Goal: Entertainment & Leisure: Consume media (video, audio)

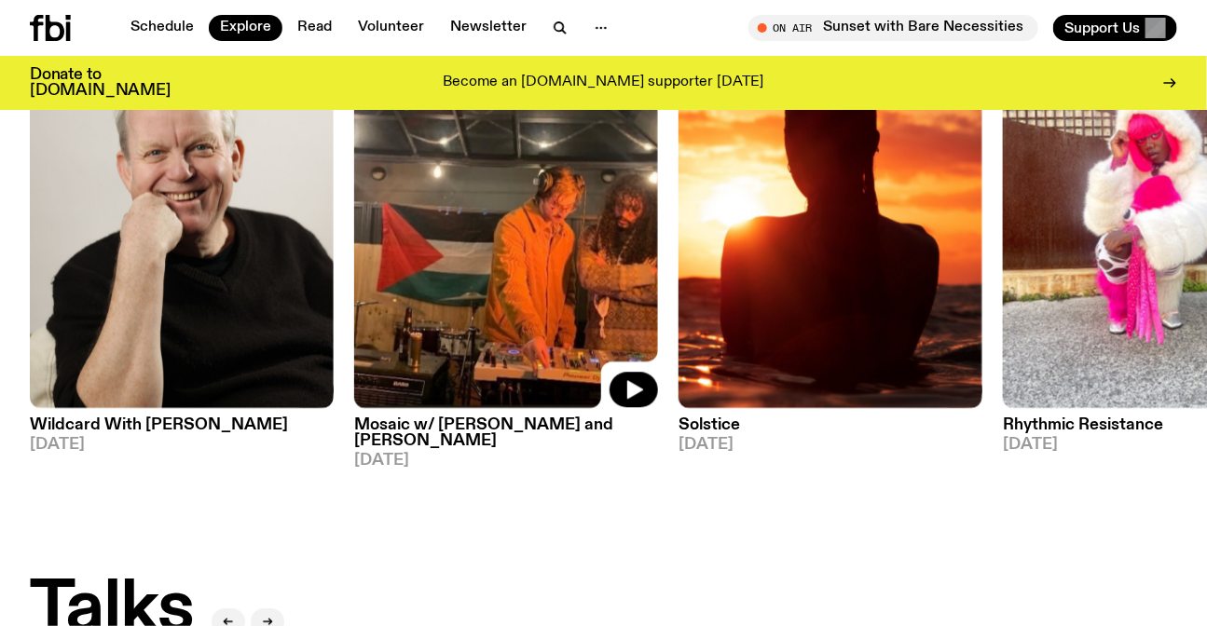
scroll to position [2189, 0]
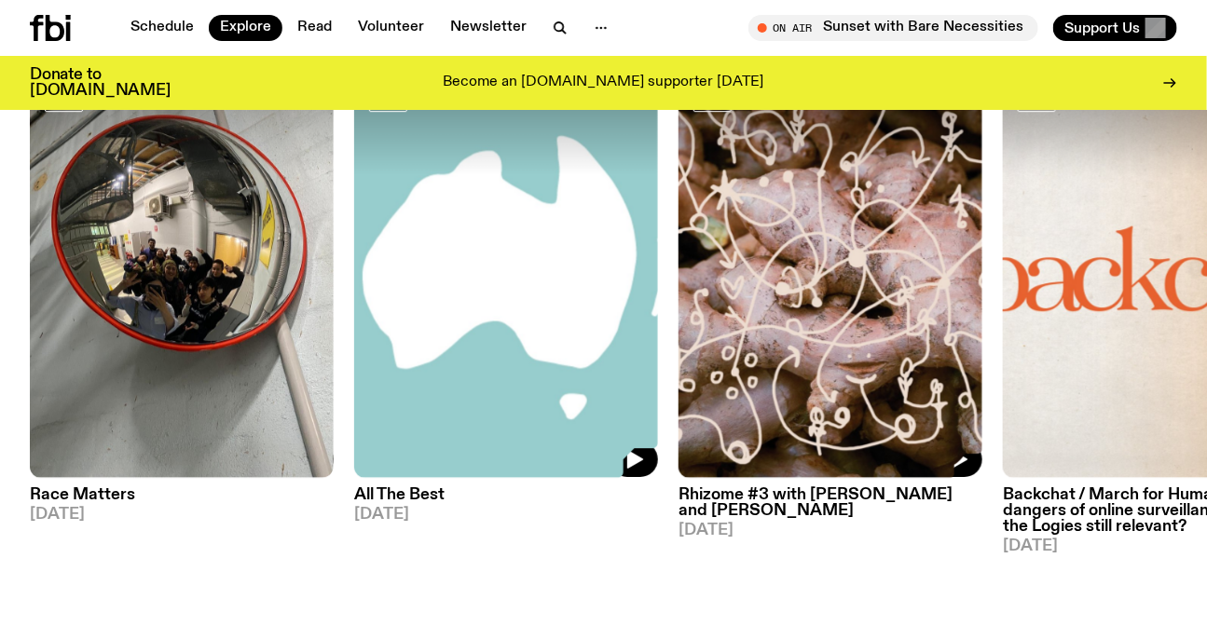
drag, startPoint x: 618, startPoint y: 325, endPoint x: 0, endPoint y: 301, distance: 618.2
click at [678, 313] on img at bounding box center [830, 275] width 304 height 405
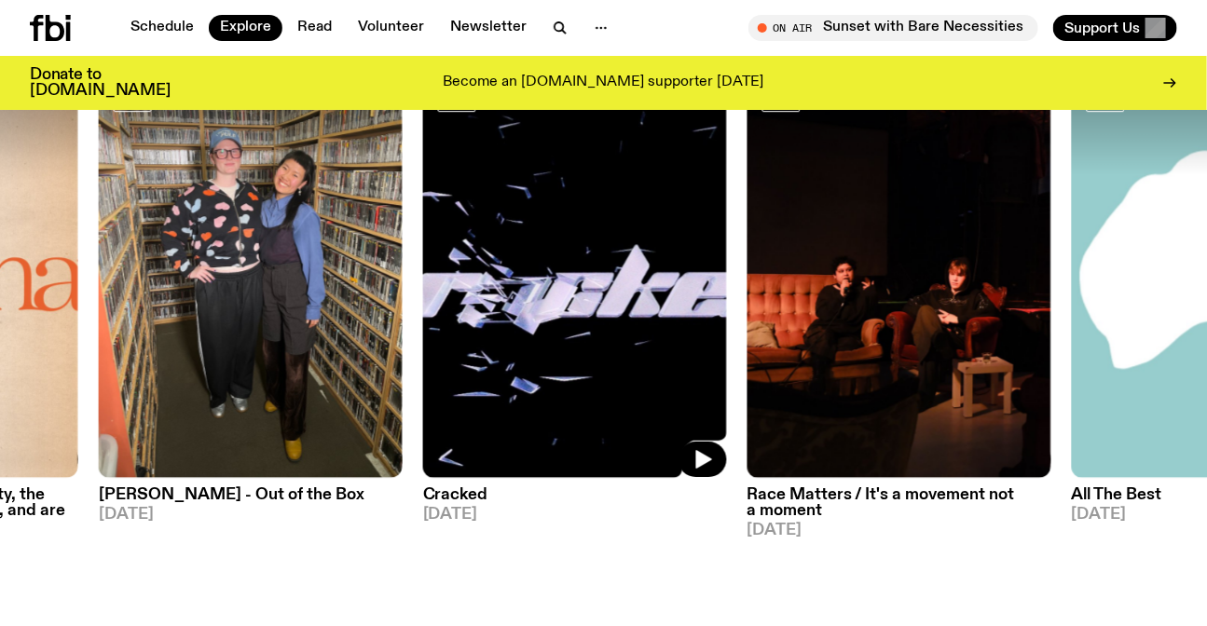
drag, startPoint x: 840, startPoint y: 323, endPoint x: 4, endPoint y: 280, distance: 837.8
click at [423, 326] on img at bounding box center [575, 275] width 304 height 405
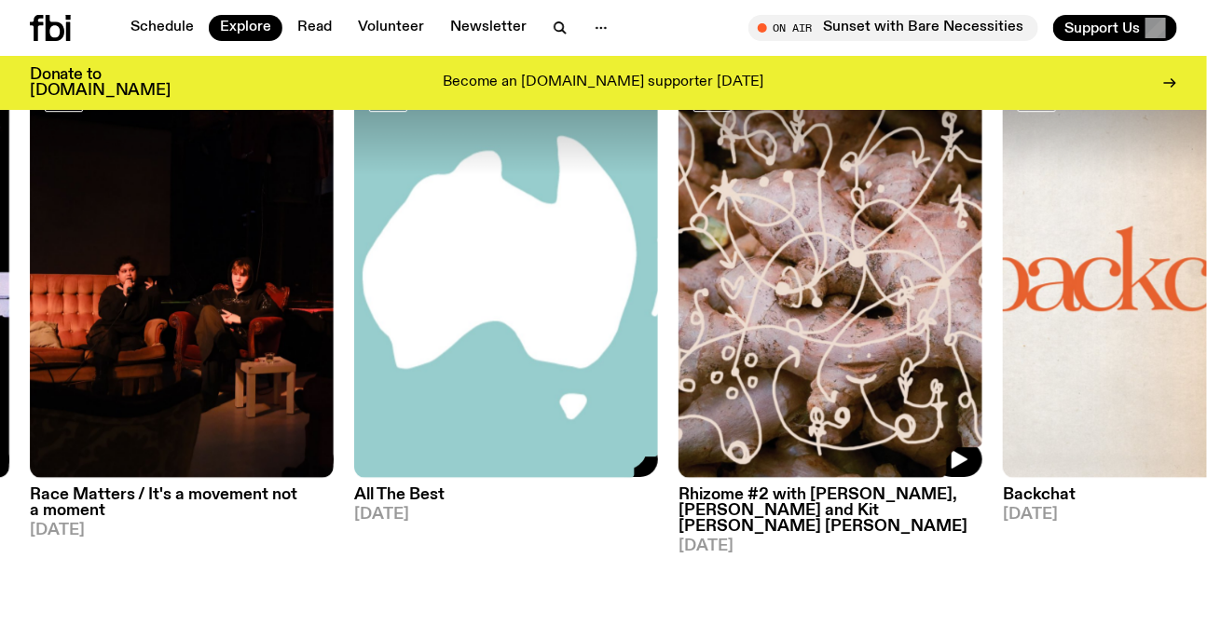
drag, startPoint x: 761, startPoint y: 306, endPoint x: 167, endPoint y: 311, distance: 594.4
click at [678, 314] on img at bounding box center [830, 275] width 304 height 405
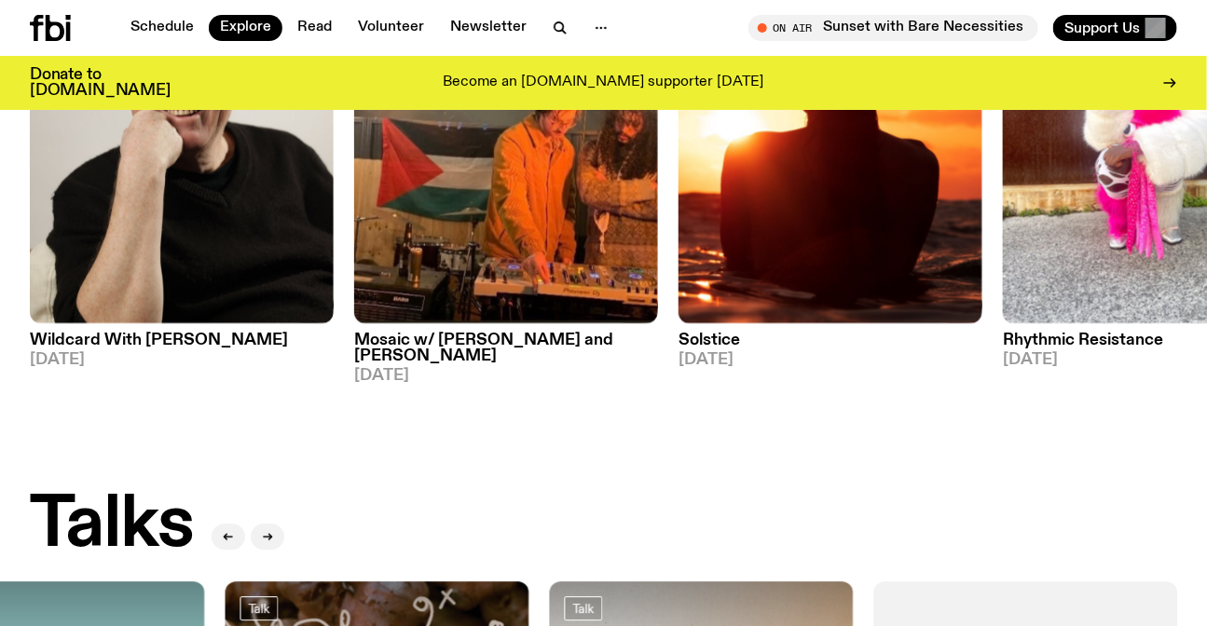
scroll to position [1425, 0]
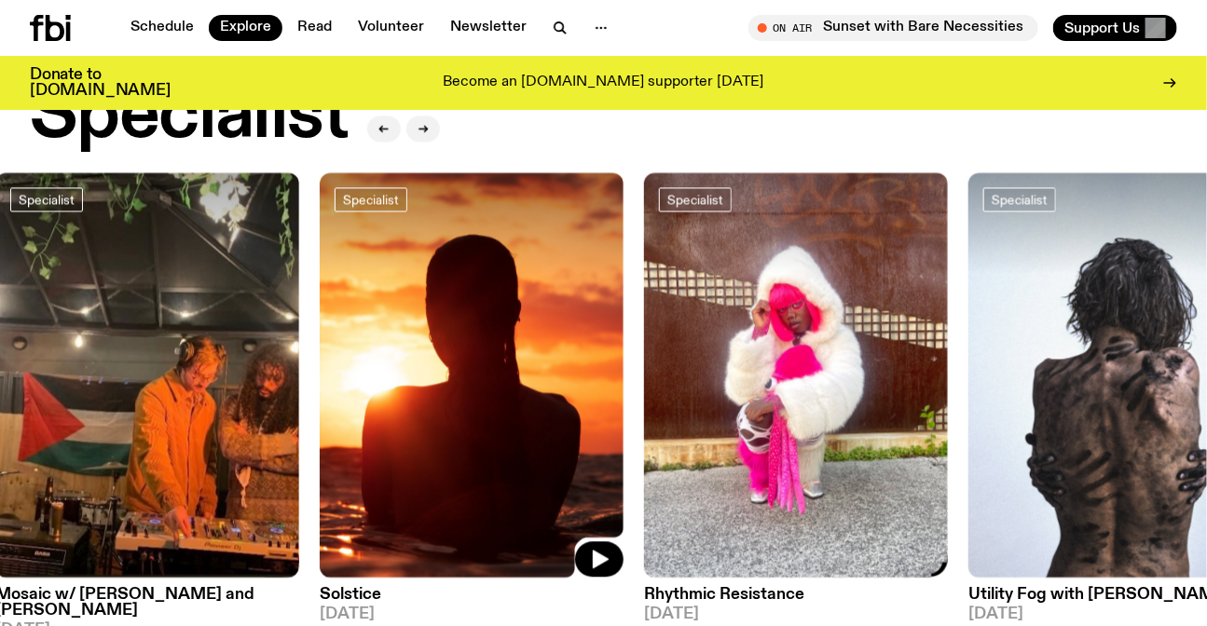
drag, startPoint x: 615, startPoint y: 339, endPoint x: 79, endPoint y: 340, distance: 535.7
click at [153, 339] on div "Specialist Wildcard With [PERSON_NAME] [DATE] Specialist Mosaic w/ [PERSON_NAME…" at bounding box center [603, 405] width 1147 height 466
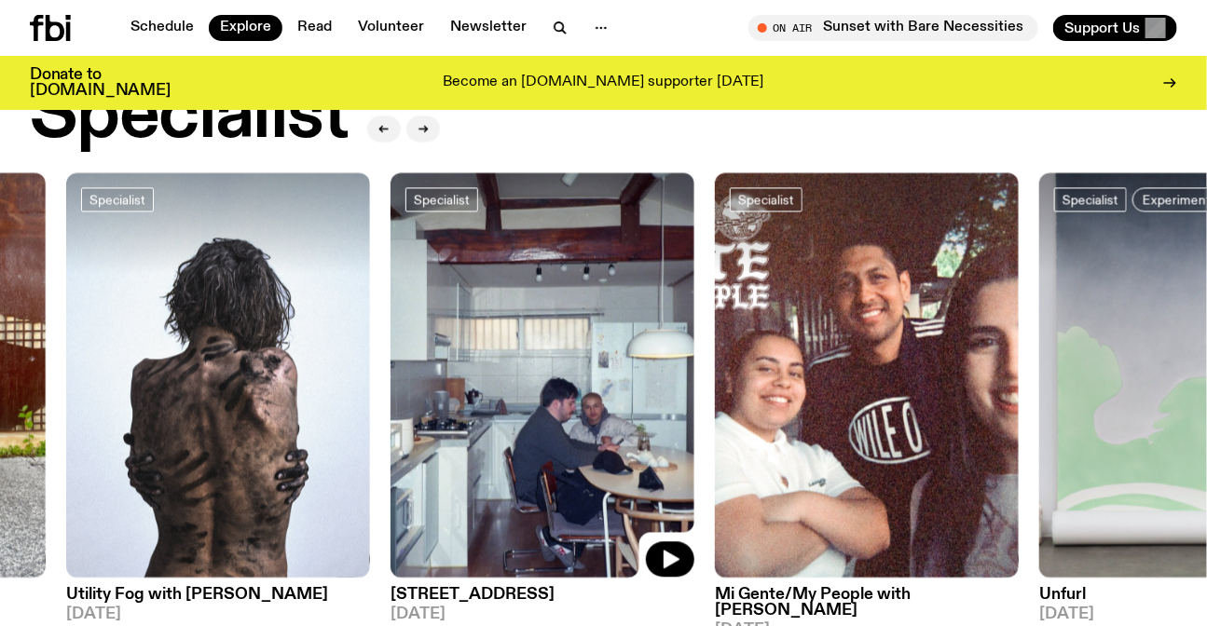
drag, startPoint x: 867, startPoint y: 413, endPoint x: 394, endPoint y: 422, distance: 473.4
click at [442, 422] on img at bounding box center [542, 374] width 304 height 405
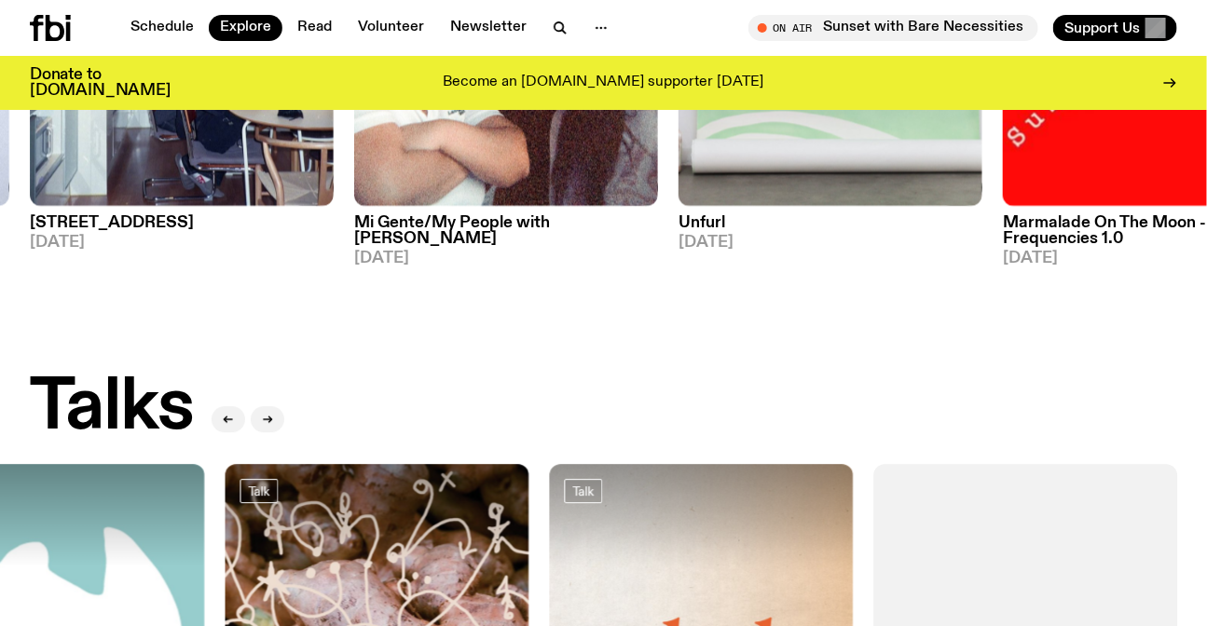
scroll to position [2189, 0]
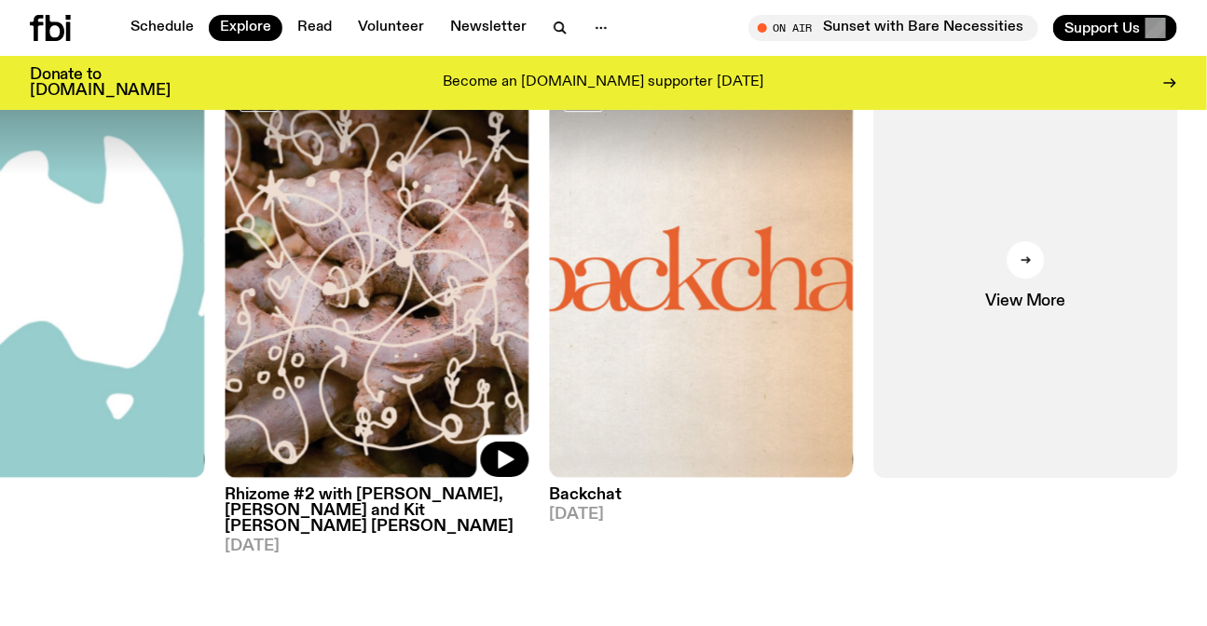
click at [390, 308] on img at bounding box center [377, 275] width 304 height 405
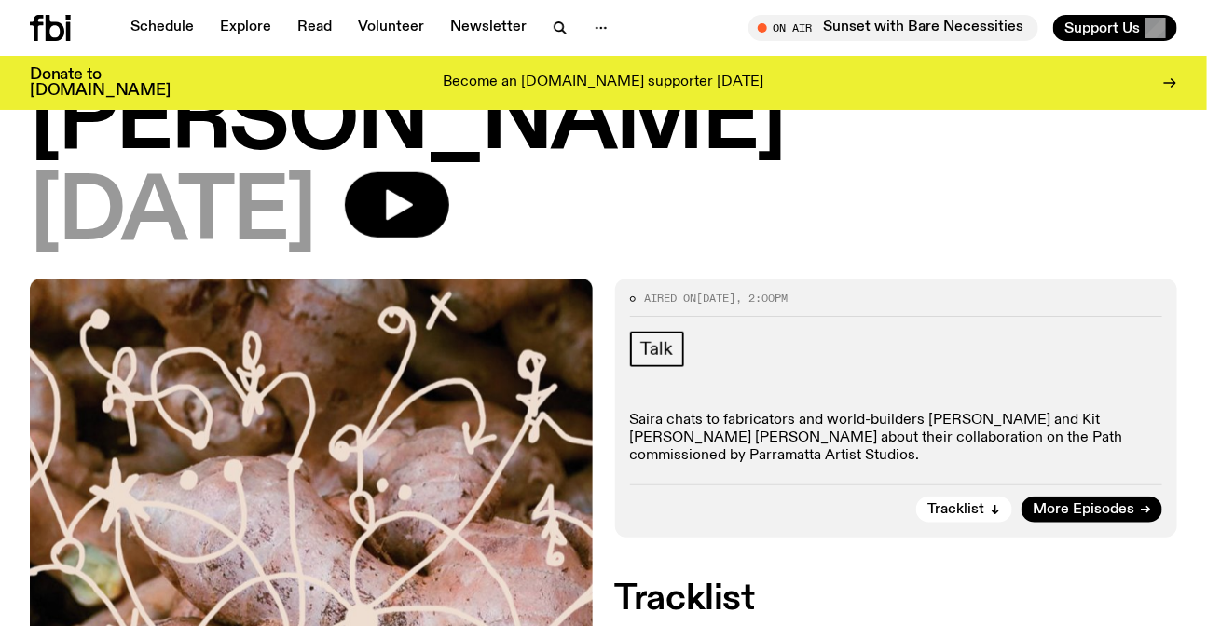
scroll to position [416, 0]
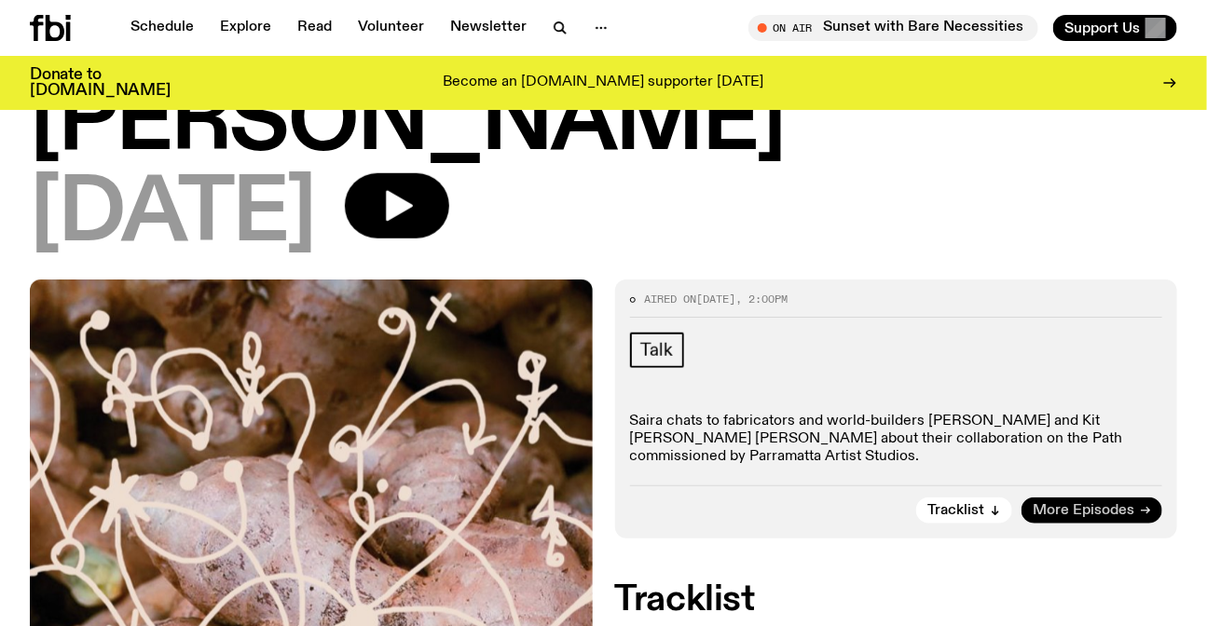
click at [1085, 504] on span "More Episodes" at bounding box center [1083, 511] width 102 height 14
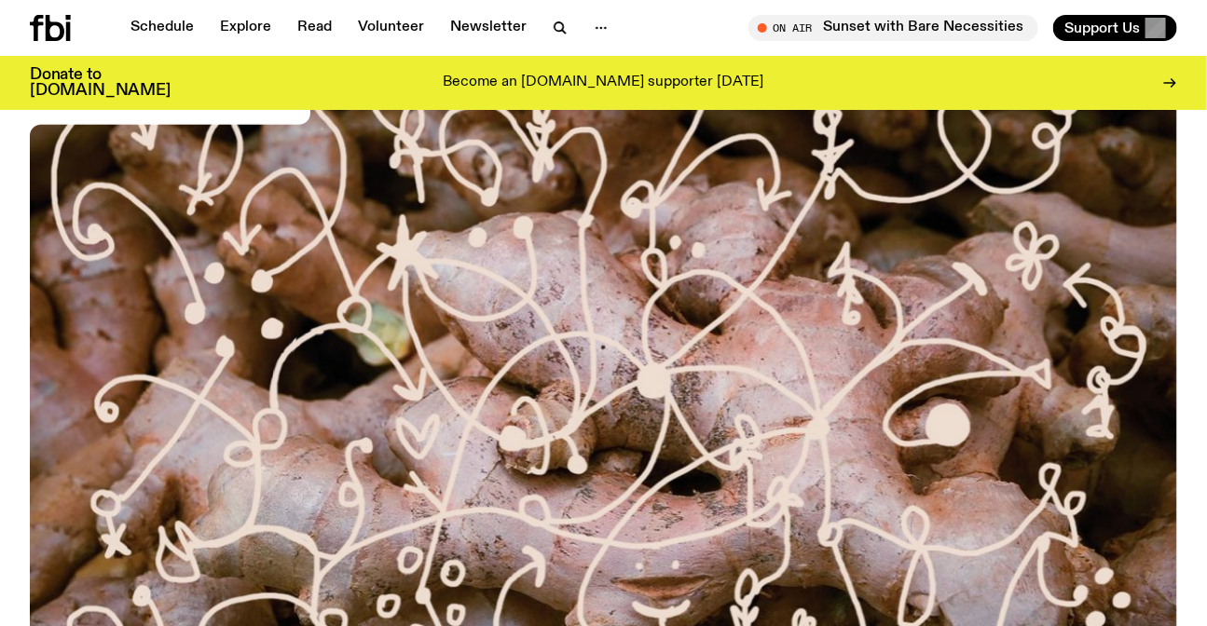
scroll to position [583, 0]
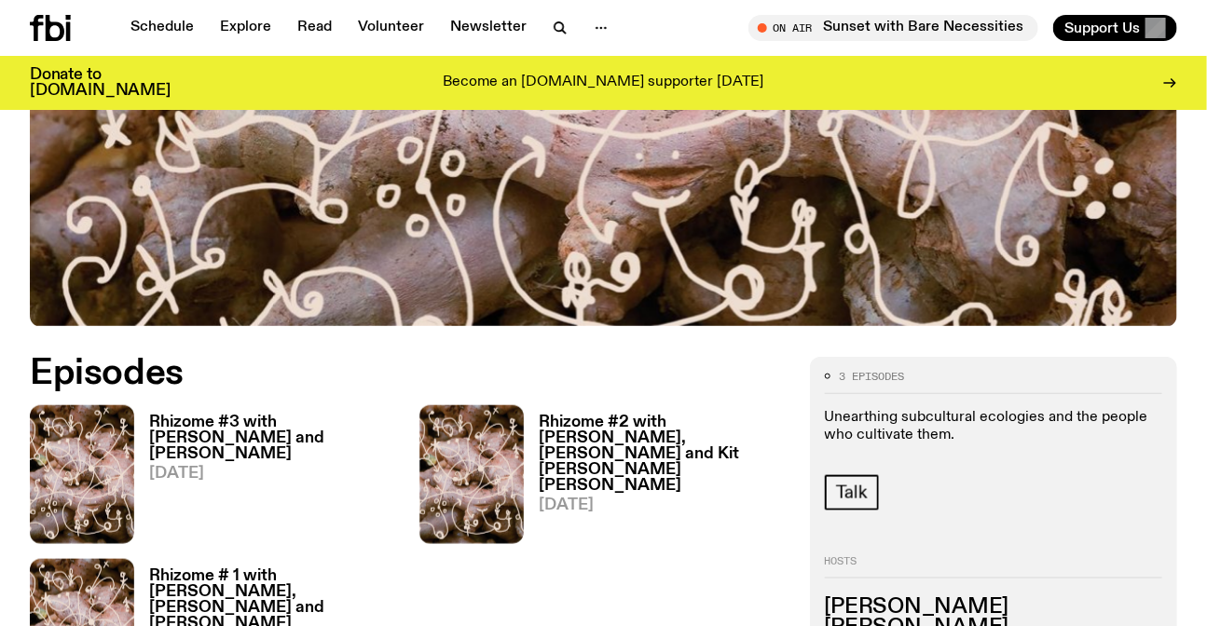
click at [269, 405] on div "Rhizome #3 with [PERSON_NAME] and [PERSON_NAME] [DATE]" at bounding box center [265, 474] width 263 height 139
click at [269, 429] on h3 "Rhizome #3 with [PERSON_NAME] and [PERSON_NAME]" at bounding box center [273, 439] width 248 height 48
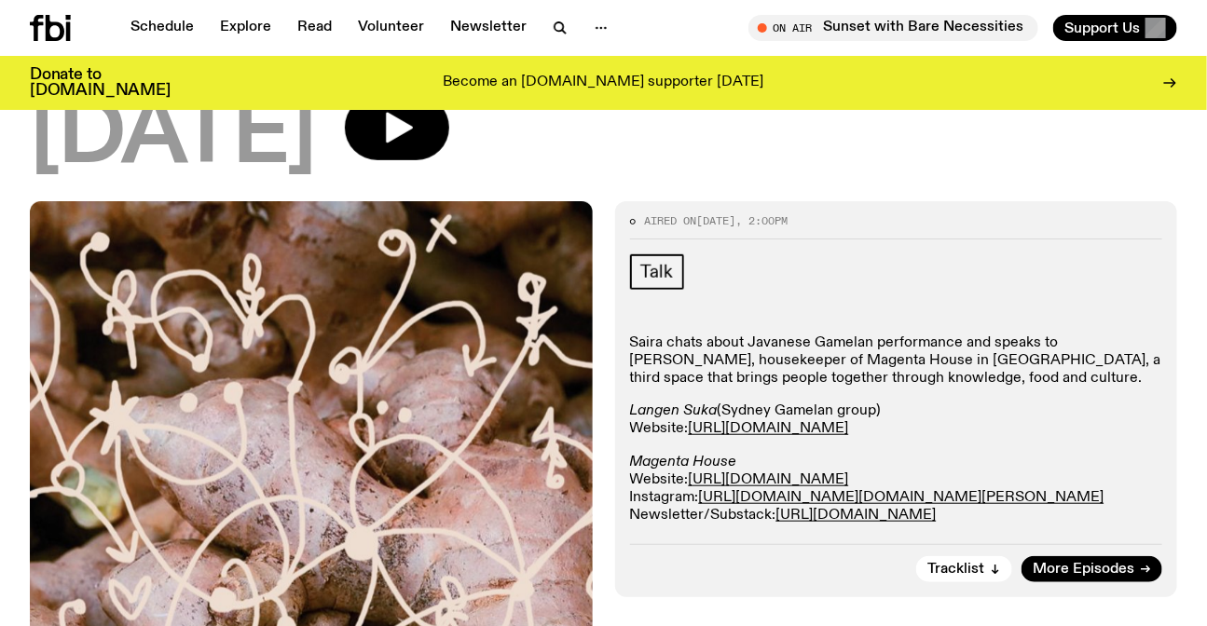
scroll to position [325, 0]
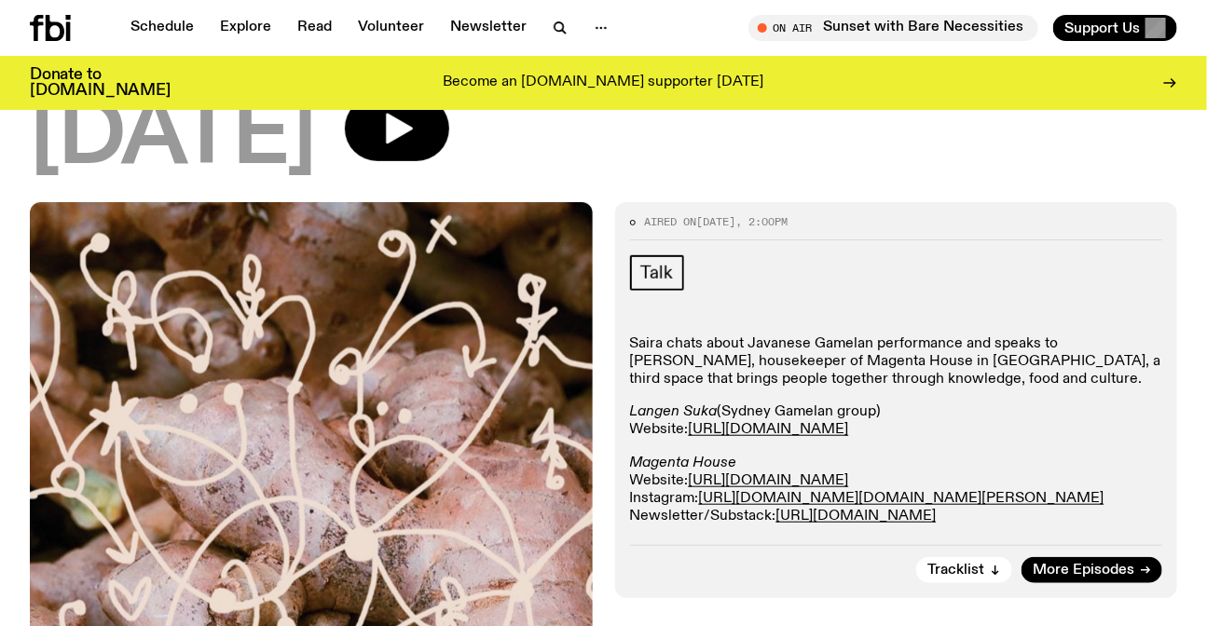
click at [772, 342] on p "Saira chats about Javanese Gamelan performance and speaks to [PERSON_NAME], hou…" at bounding box center [896, 362] width 533 height 54
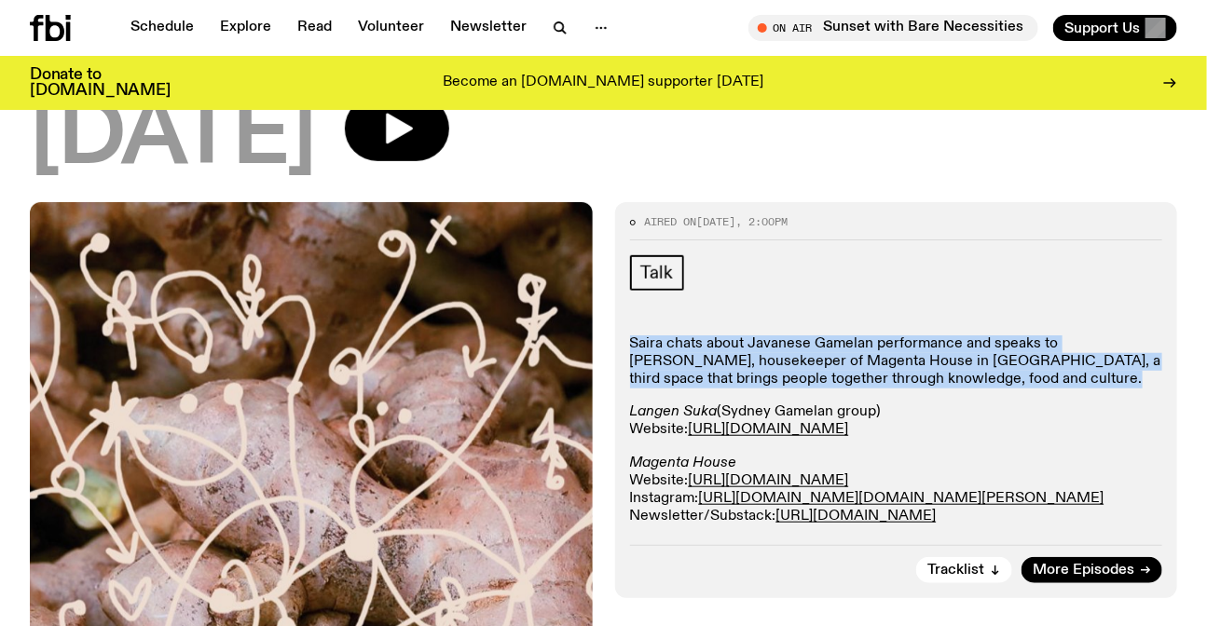
click at [772, 342] on p "Saira chats about Javanese Gamelan performance and speaks to [PERSON_NAME], hou…" at bounding box center [896, 362] width 533 height 54
click at [1013, 379] on p "Saira chats about Javanese Gamelan performance and speaks to [PERSON_NAME], hou…" at bounding box center [896, 362] width 533 height 54
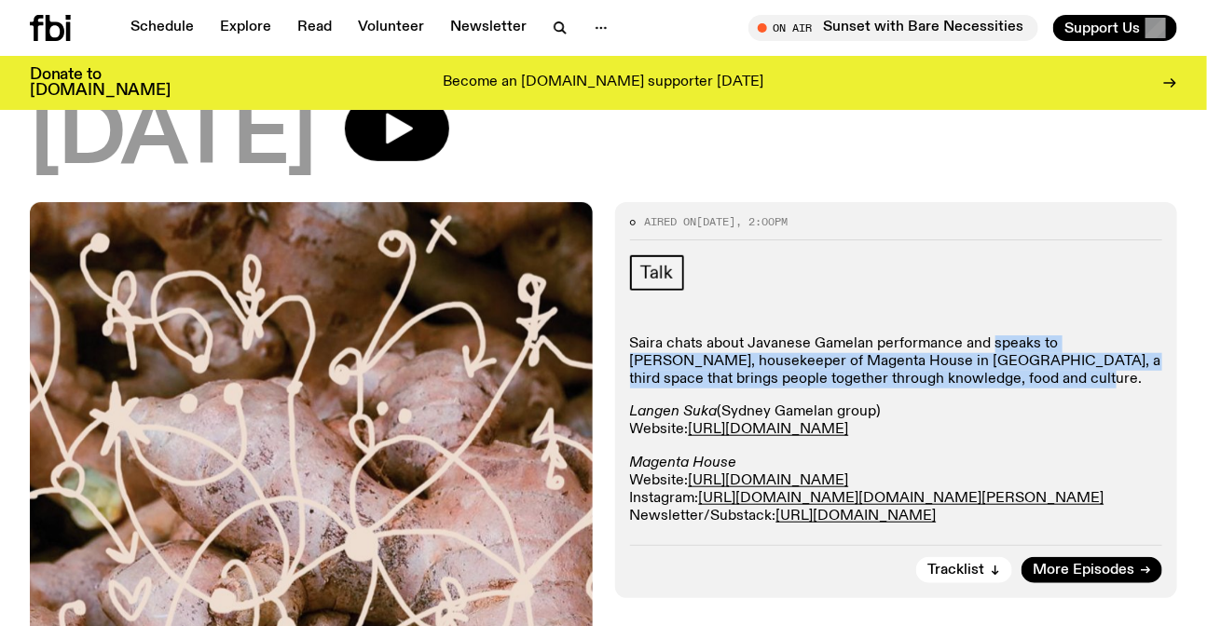
drag, startPoint x: 1028, startPoint y: 381, endPoint x: 990, endPoint y: 316, distance: 75.1
click at [990, 316] on div "Talk Saira chats about Javanese Gamelan performance and speaks to [PERSON_NAME]…" at bounding box center [896, 391] width 533 height 272
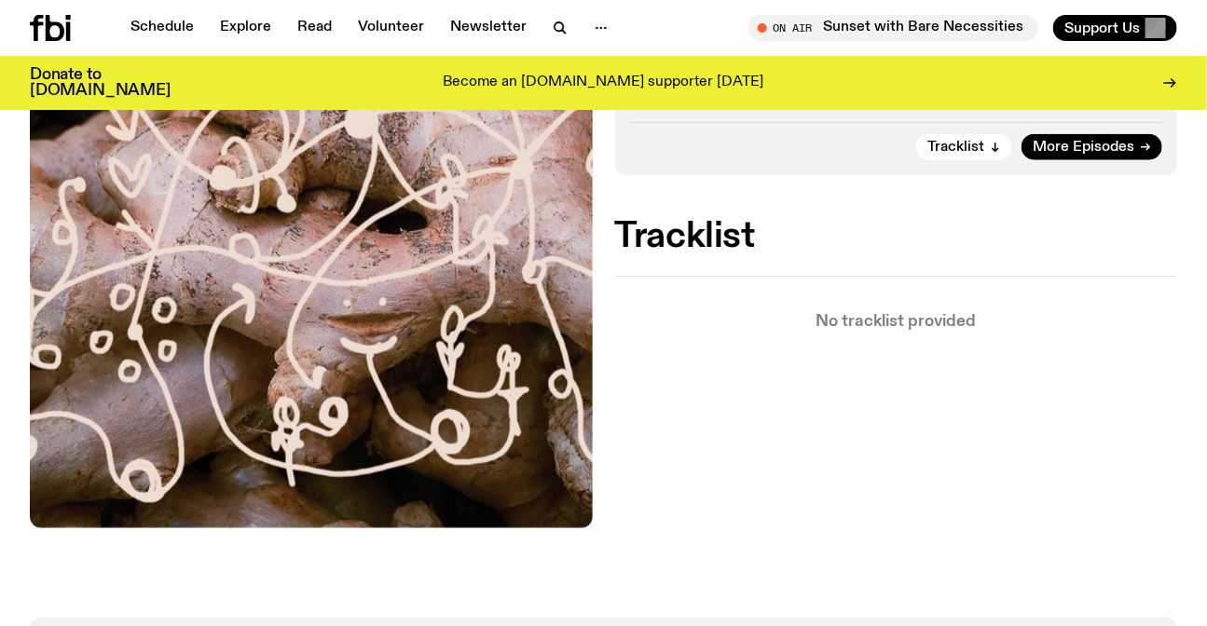
scroll to position [494, 0]
